Goal: Task Accomplishment & Management: Manage account settings

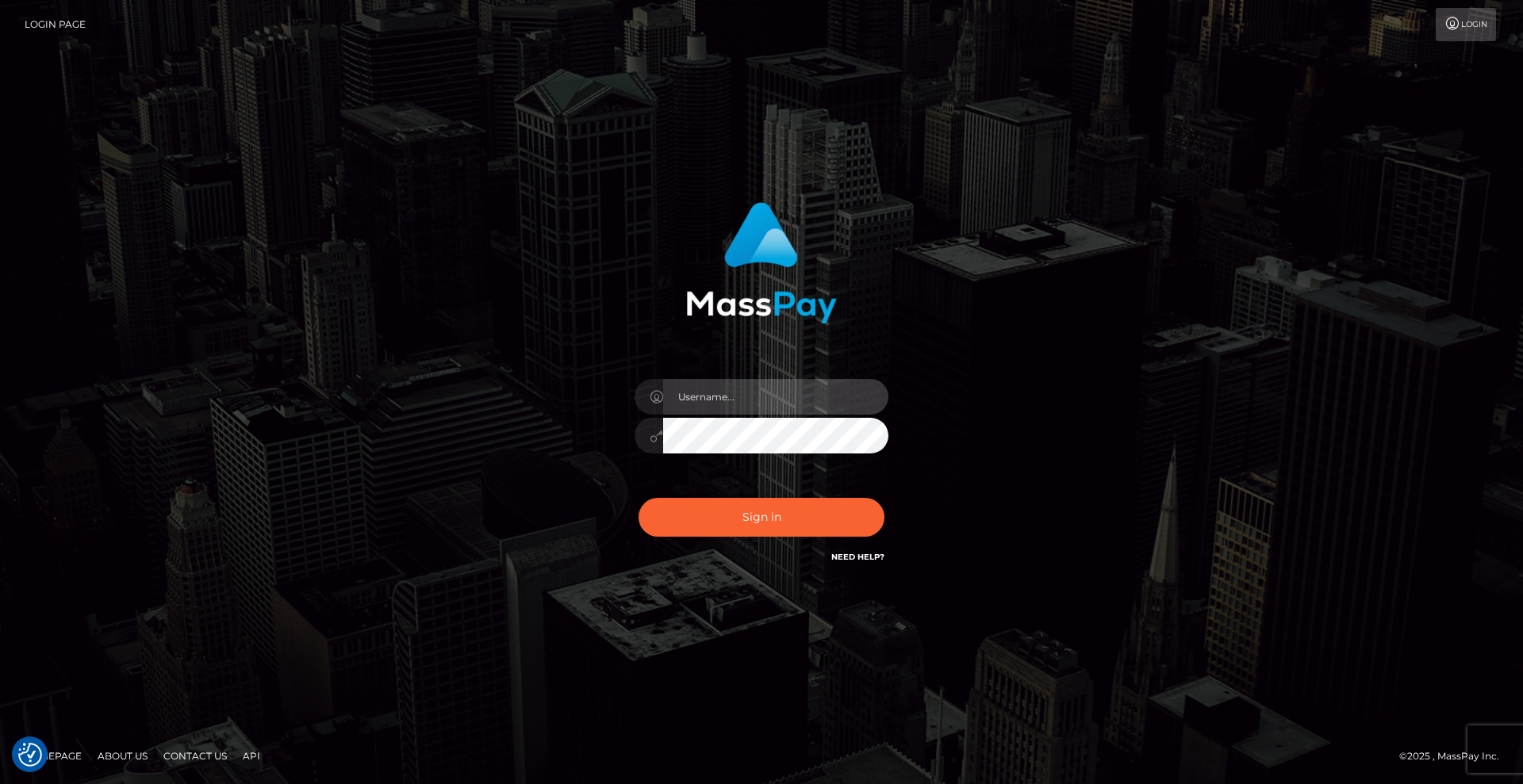
type input "[DEMOGRAPHIC_DATA]"
drag, startPoint x: 420, startPoint y: 283, endPoint x: 444, endPoint y: 322, distance: 45.8
click at [420, 283] on div "[DEMOGRAPHIC_DATA] Sign in" at bounding box center [762, 392] width 904 height 403
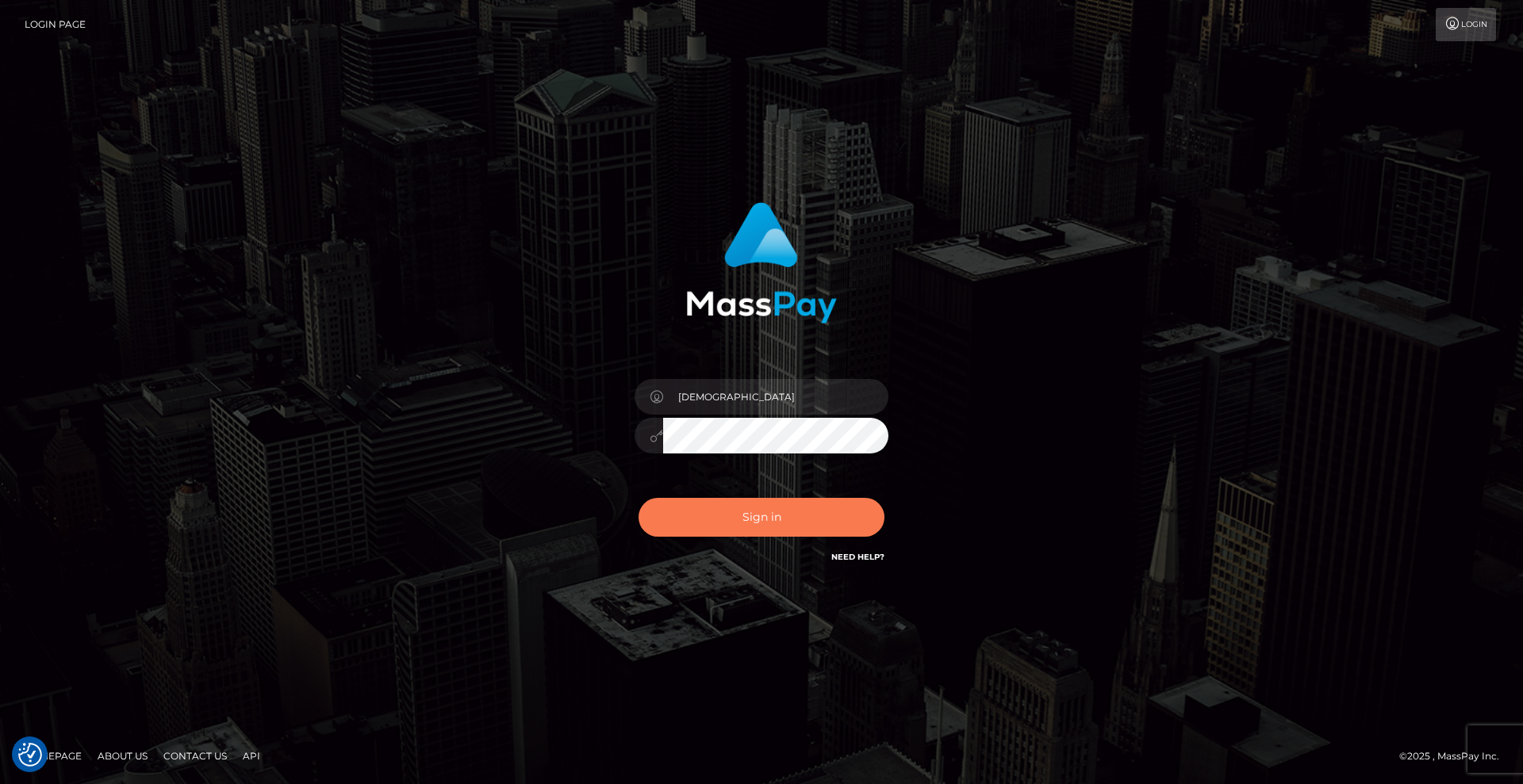
click at [734, 516] on button "Sign in" at bounding box center [761, 517] width 246 height 39
drag, startPoint x: 394, startPoint y: 389, endPoint x: 450, endPoint y: 359, distance: 63.5
click at [394, 389] on div "[DEMOGRAPHIC_DATA] Sign in" at bounding box center [762, 392] width 904 height 403
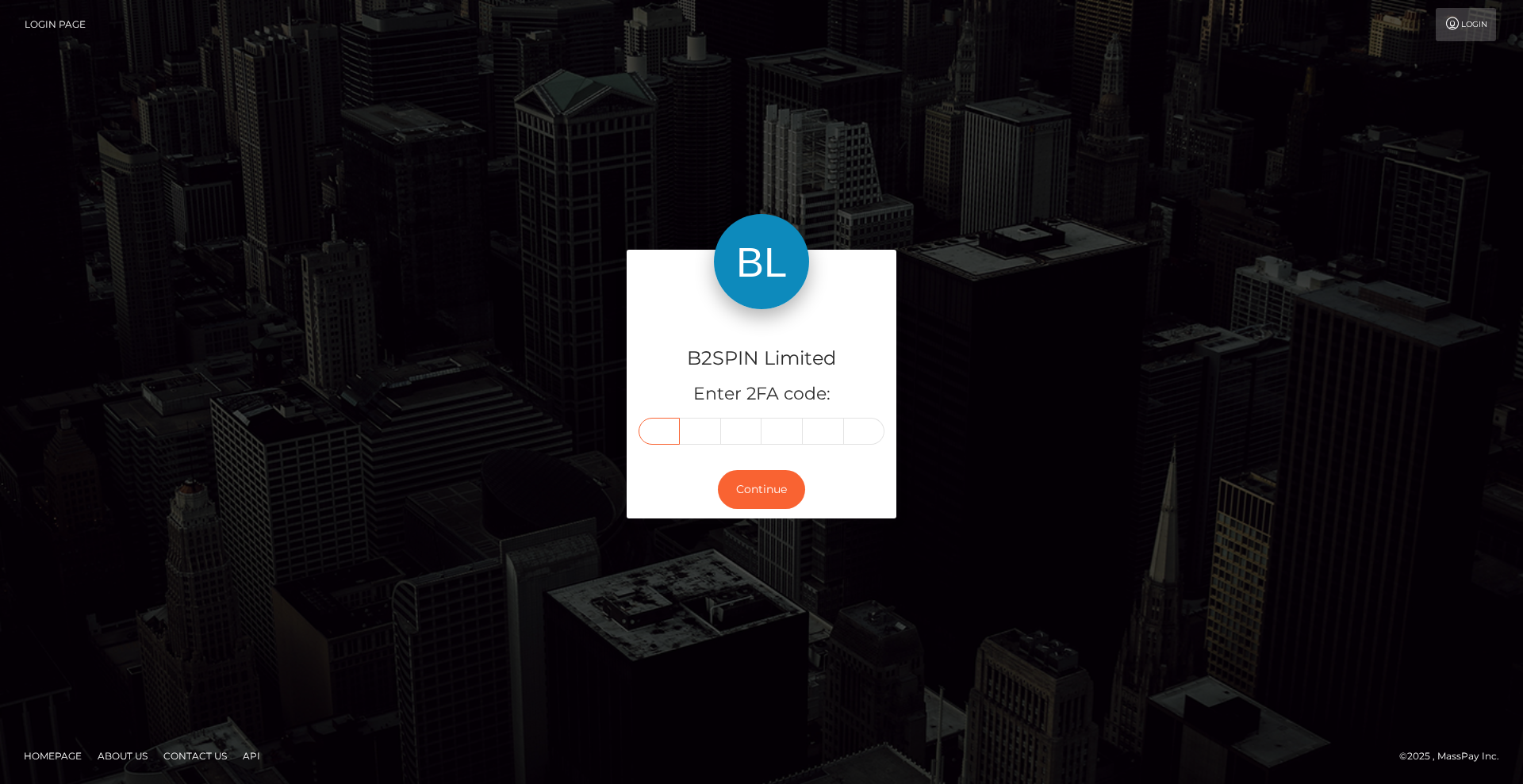
click at [656, 433] on input "text" at bounding box center [658, 432] width 41 height 27
type input "5"
type input "1"
type input "4"
type input "6"
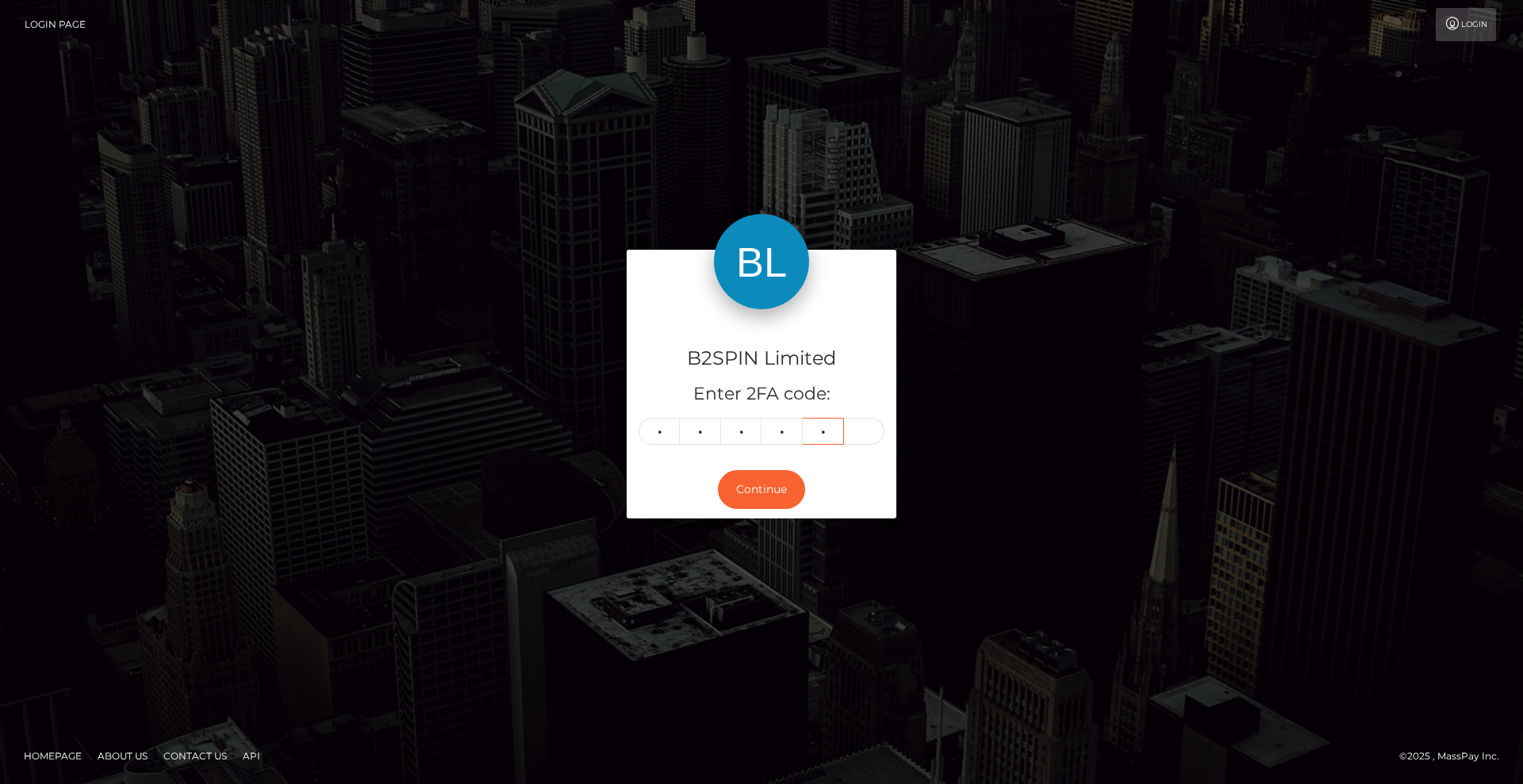
type input "4"
type input "3"
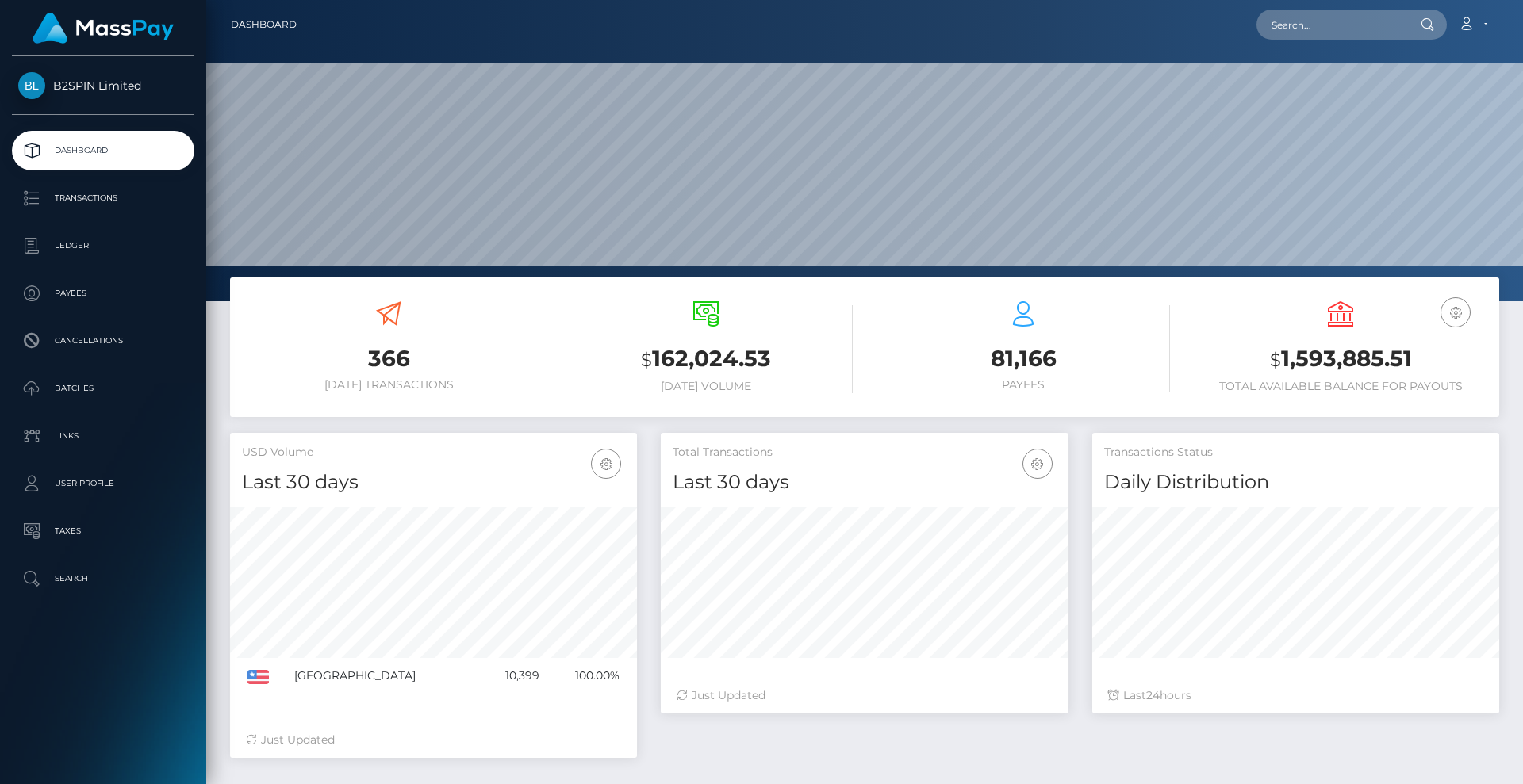
scroll to position [281, 407]
drag, startPoint x: 80, startPoint y: 196, endPoint x: 170, endPoint y: 203, distance: 90.3
click at [81, 196] on p "Transactions" at bounding box center [103, 198] width 170 height 24
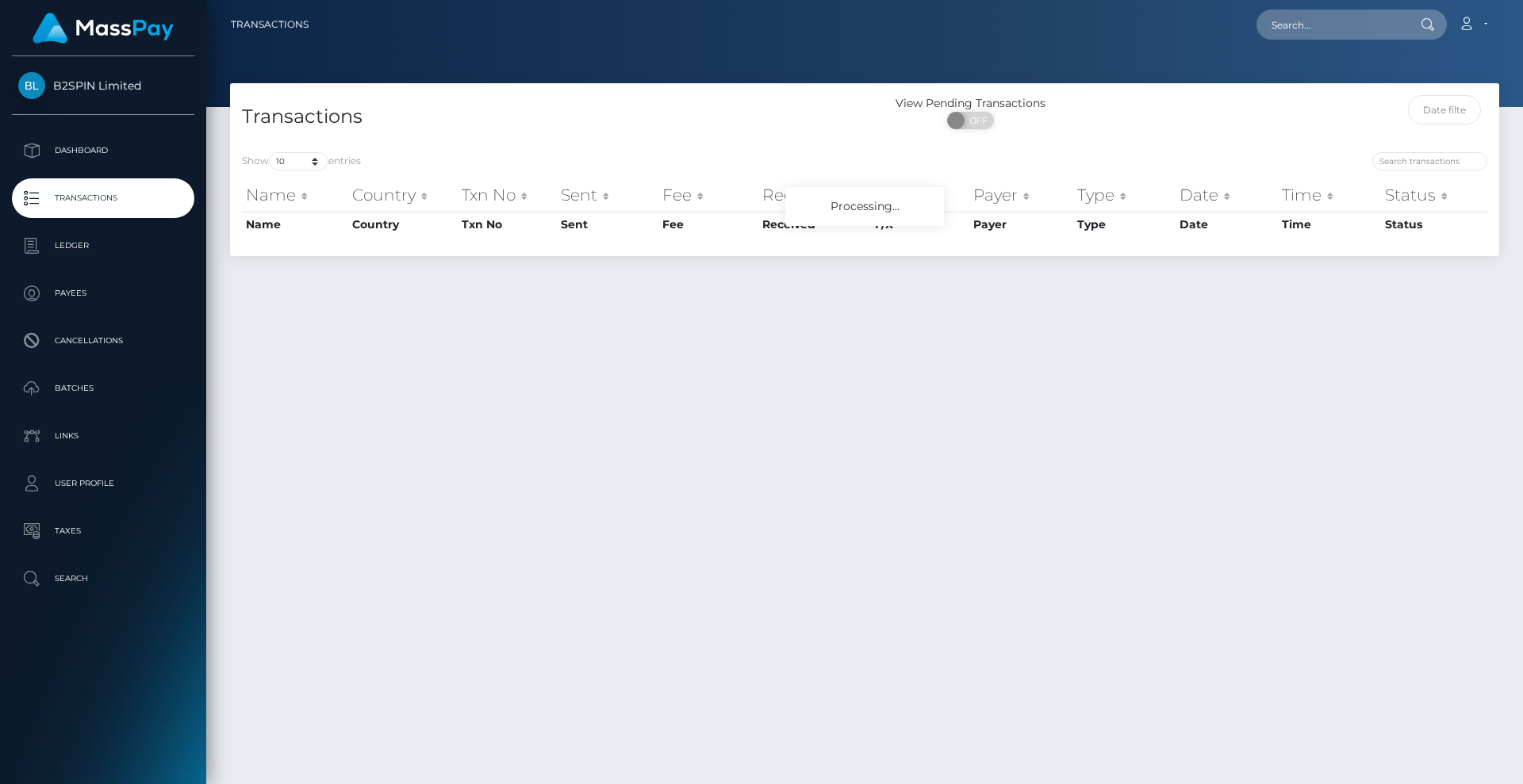
click at [975, 114] on span "OFF" at bounding box center [975, 120] width 39 height 17
checkbox input "true"
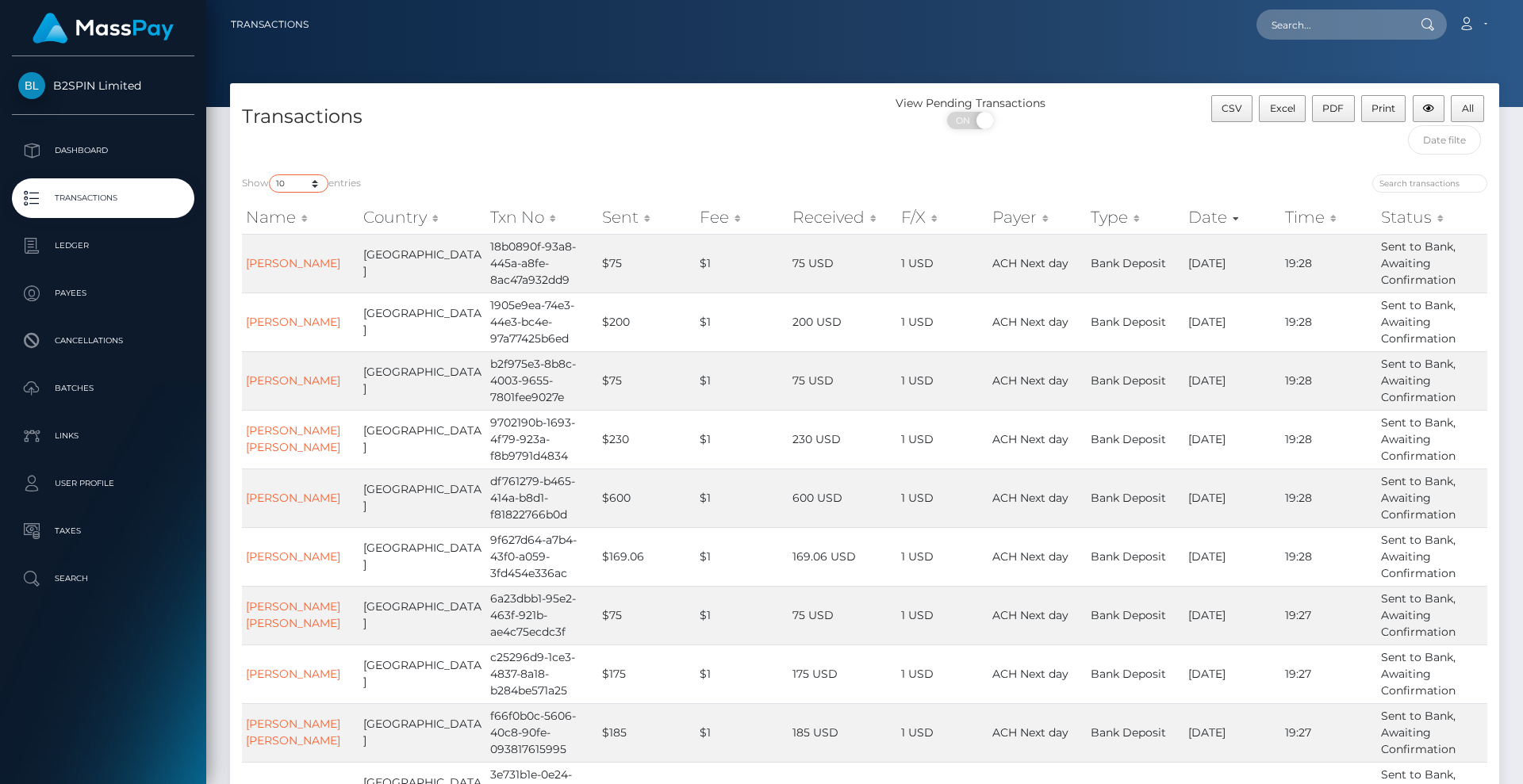
click at [317, 178] on select "10 25 50 100 250 500 1,000 3,500" at bounding box center [298, 183] width 59 height 18
select select "3500"
click at [270, 174] on select "10 25 50 100 250 500 1,000 3,500" at bounding box center [298, 183] width 59 height 18
click at [620, 169] on div "Show 10 25 50 100 250 500 1,000 3,500 entries Name Country Txn No Sent Fee Rece…" at bounding box center [865, 524] width 1269 height 723
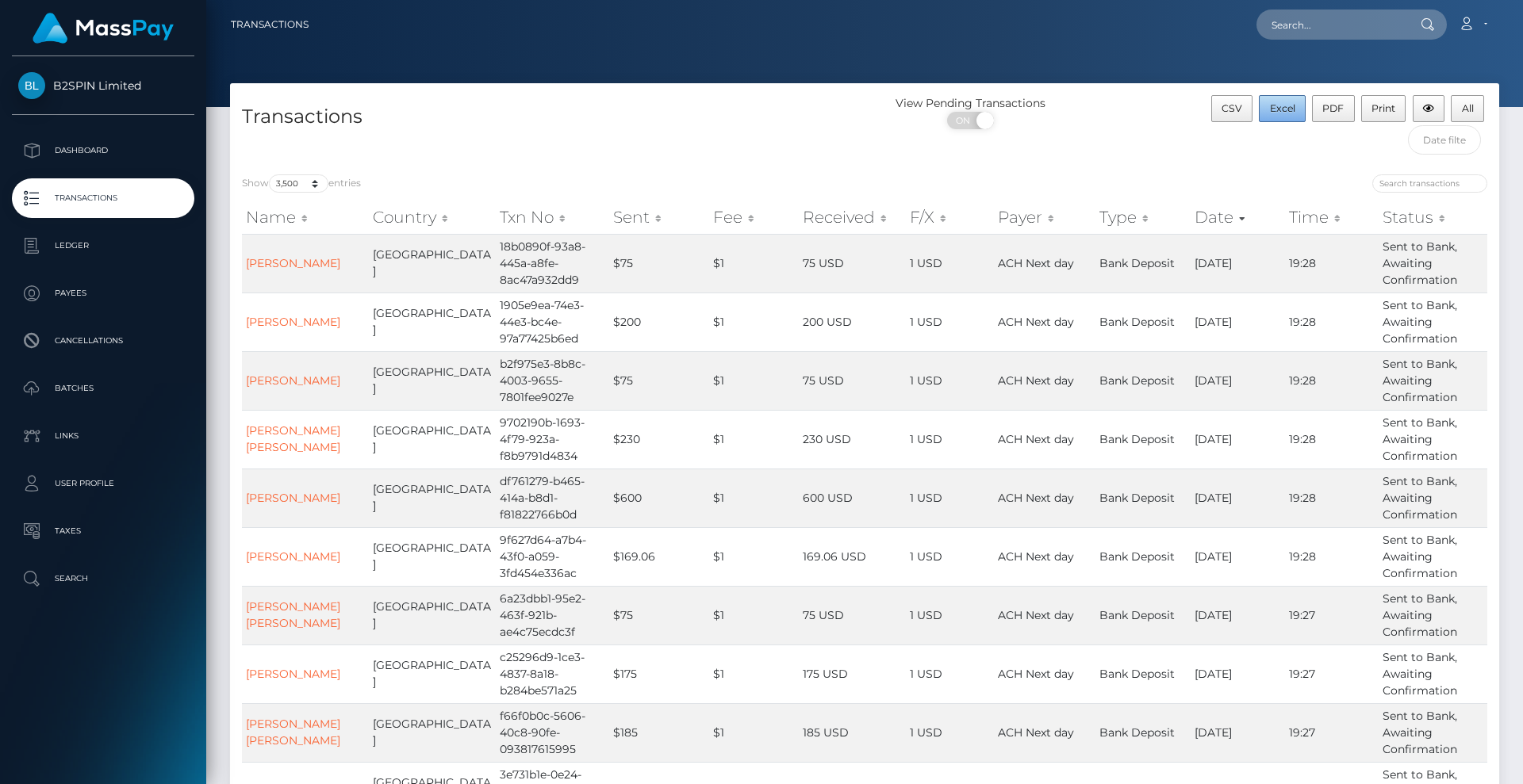
click at [1276, 103] on span "Excel" at bounding box center [1283, 108] width 26 height 12
